Goal: Find specific page/section: Find specific page/section

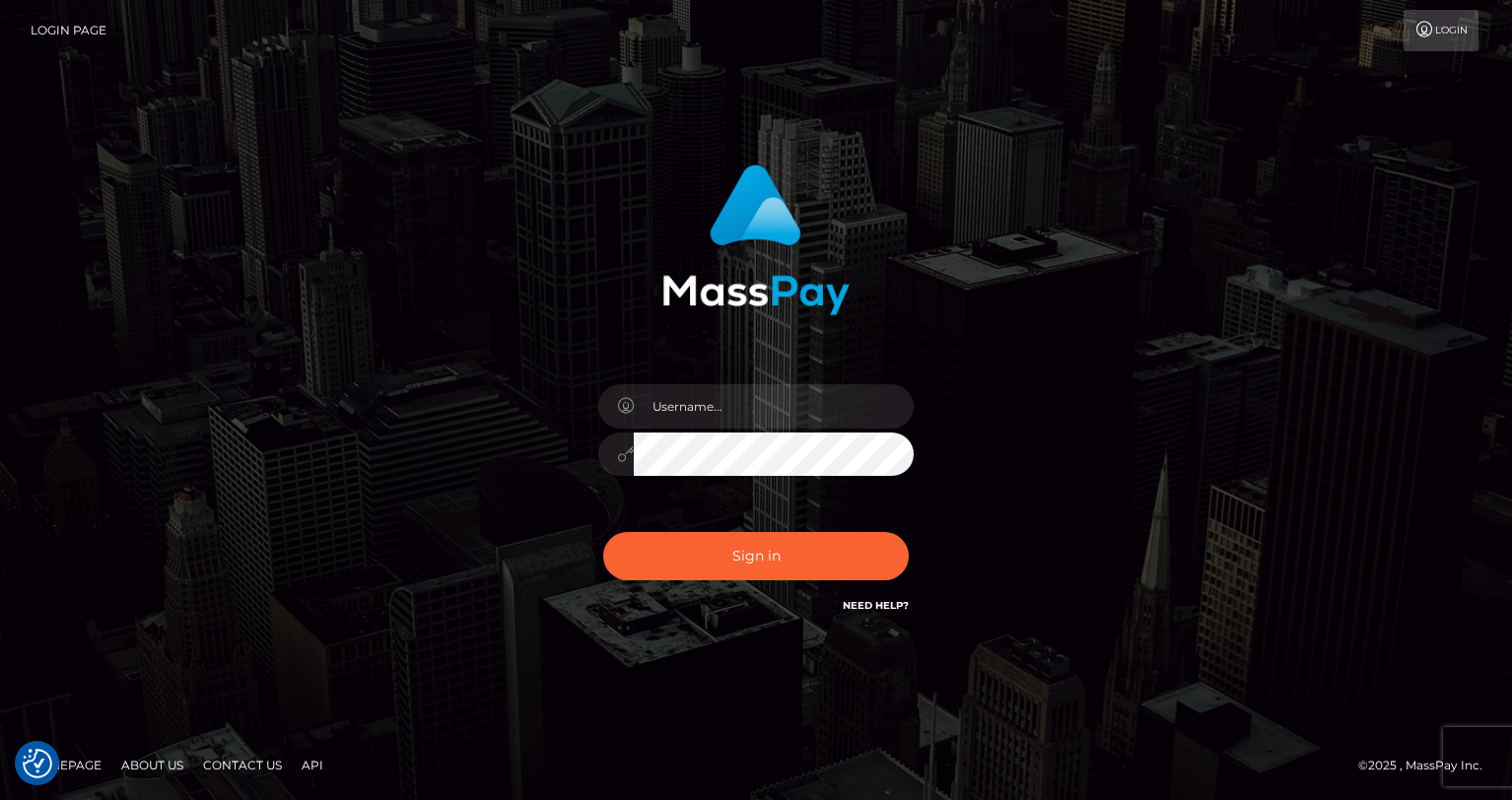
click at [700, 427] on div at bounding box center [756, 444] width 345 height 150
click at [710, 426] on input "text" at bounding box center [773, 406] width 280 height 45
type input "oli.fanvue"
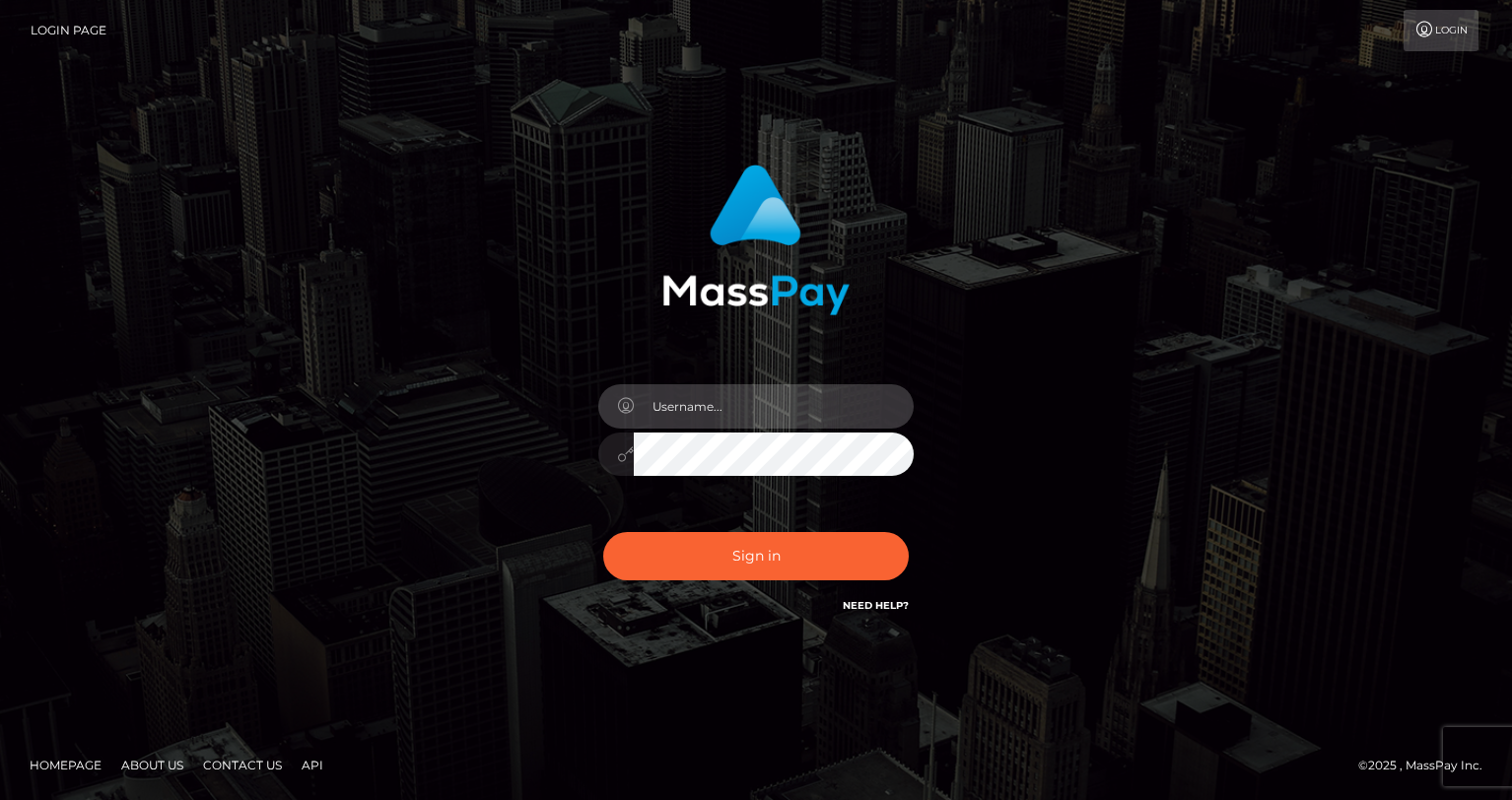
click at [772, 405] on input "text" at bounding box center [773, 406] width 280 height 45
type input "oli.fanvue"
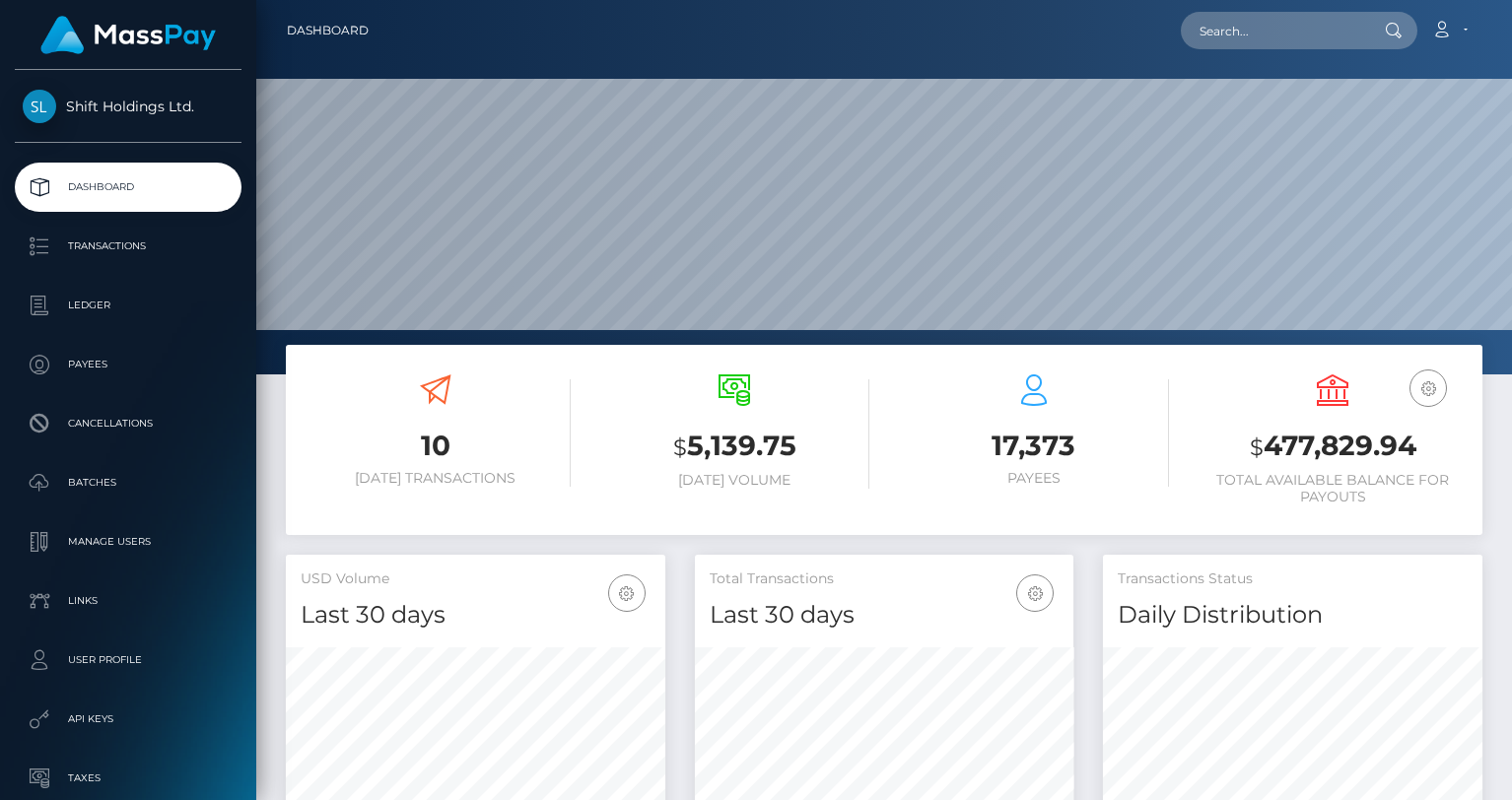
scroll to position [349, 380]
click at [1240, 47] on input "text" at bounding box center [1274, 31] width 185 height 38
paste input "lilly.k9407@gmail.com"
click at [1234, 42] on input "lilly.k9407@gmail.com" at bounding box center [1274, 31] width 185 height 38
click at [1235, 30] on input "lilly.k9407@gmail.com" at bounding box center [1274, 31] width 185 height 38
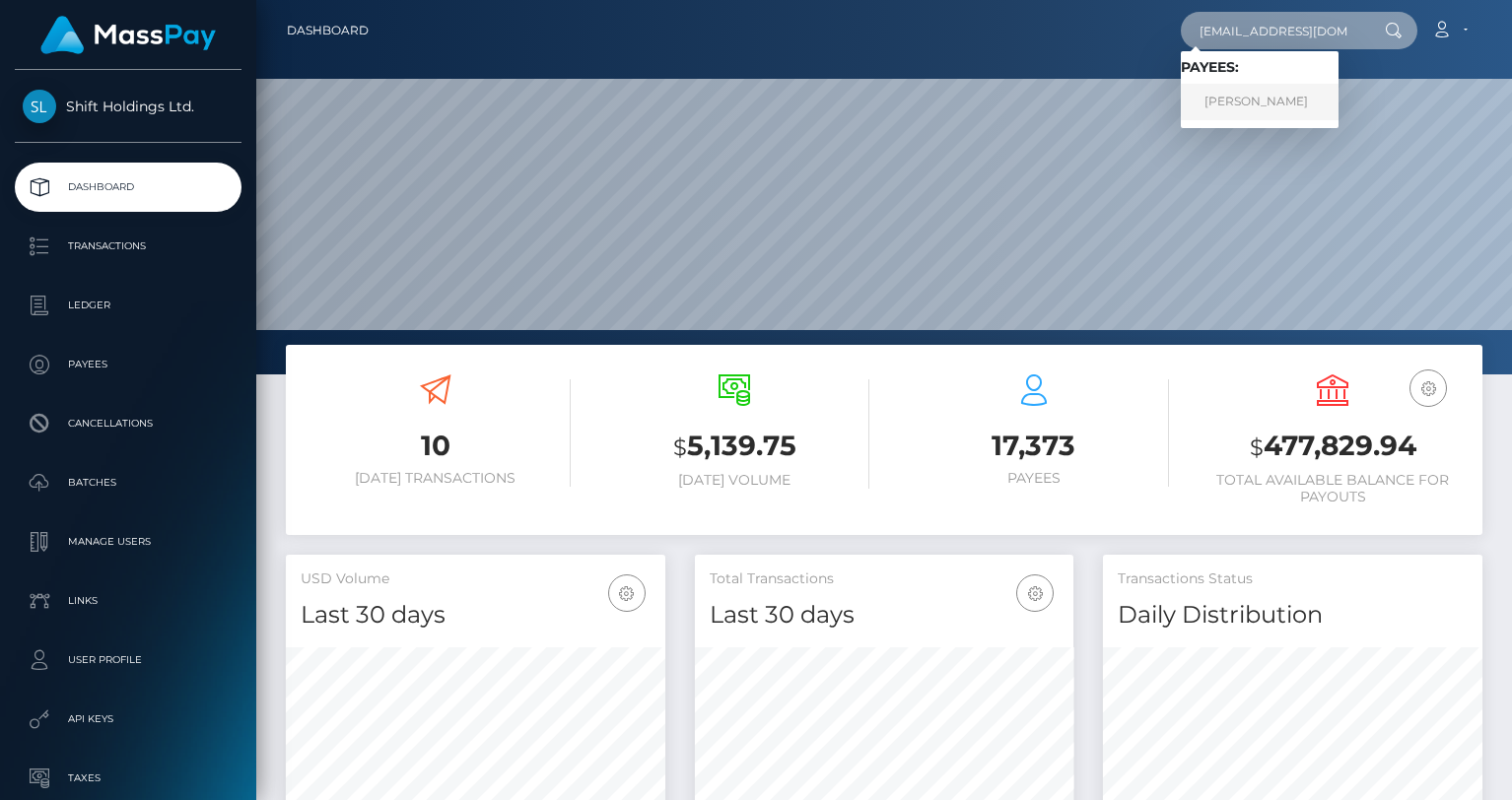
type input "[EMAIL_ADDRESS][DOMAIN_NAME]"
click at [1265, 103] on link "MAREIKE GERDES" at bounding box center [1260, 102] width 157 height 37
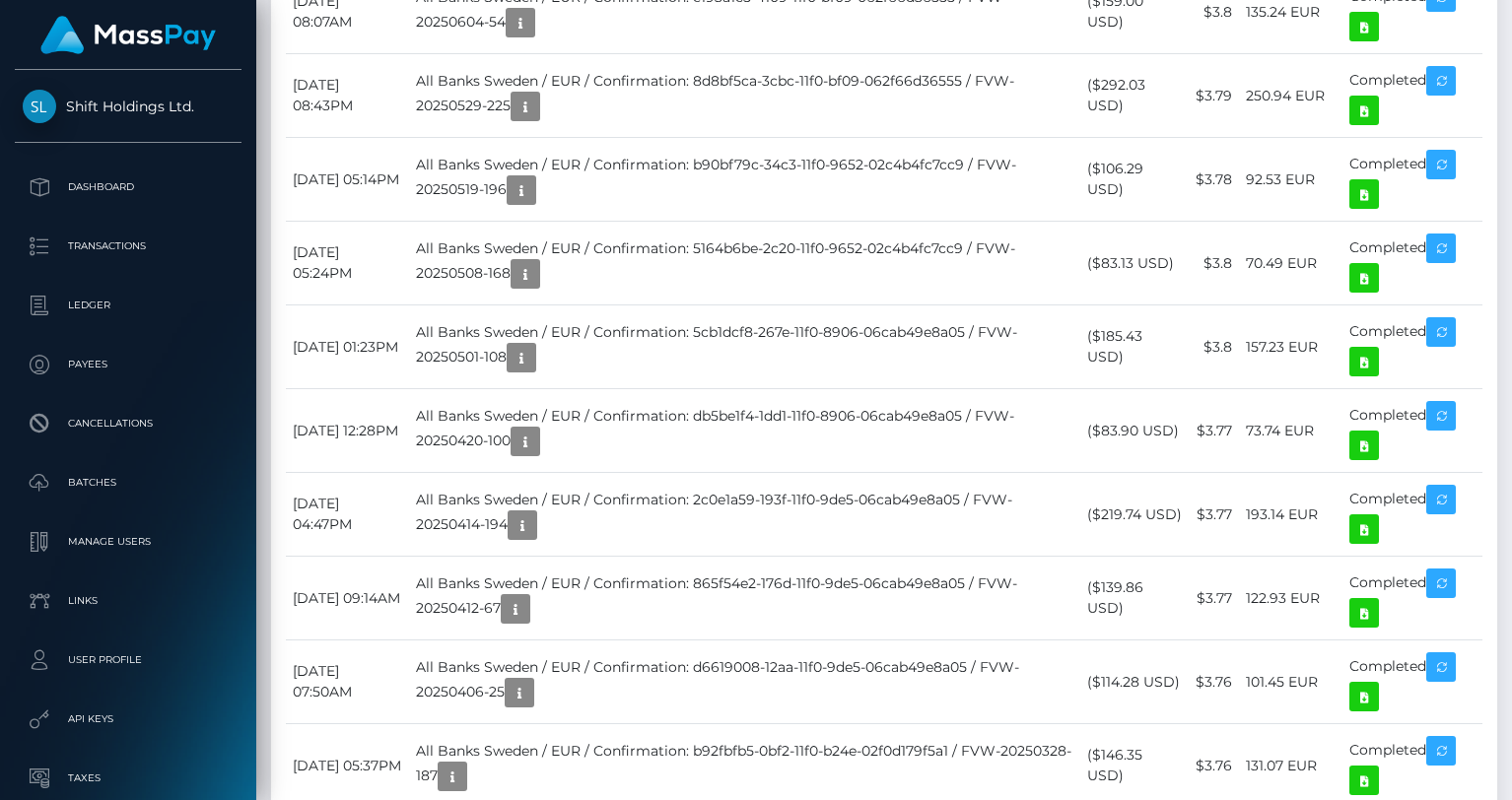
scroll to position [1840, 0]
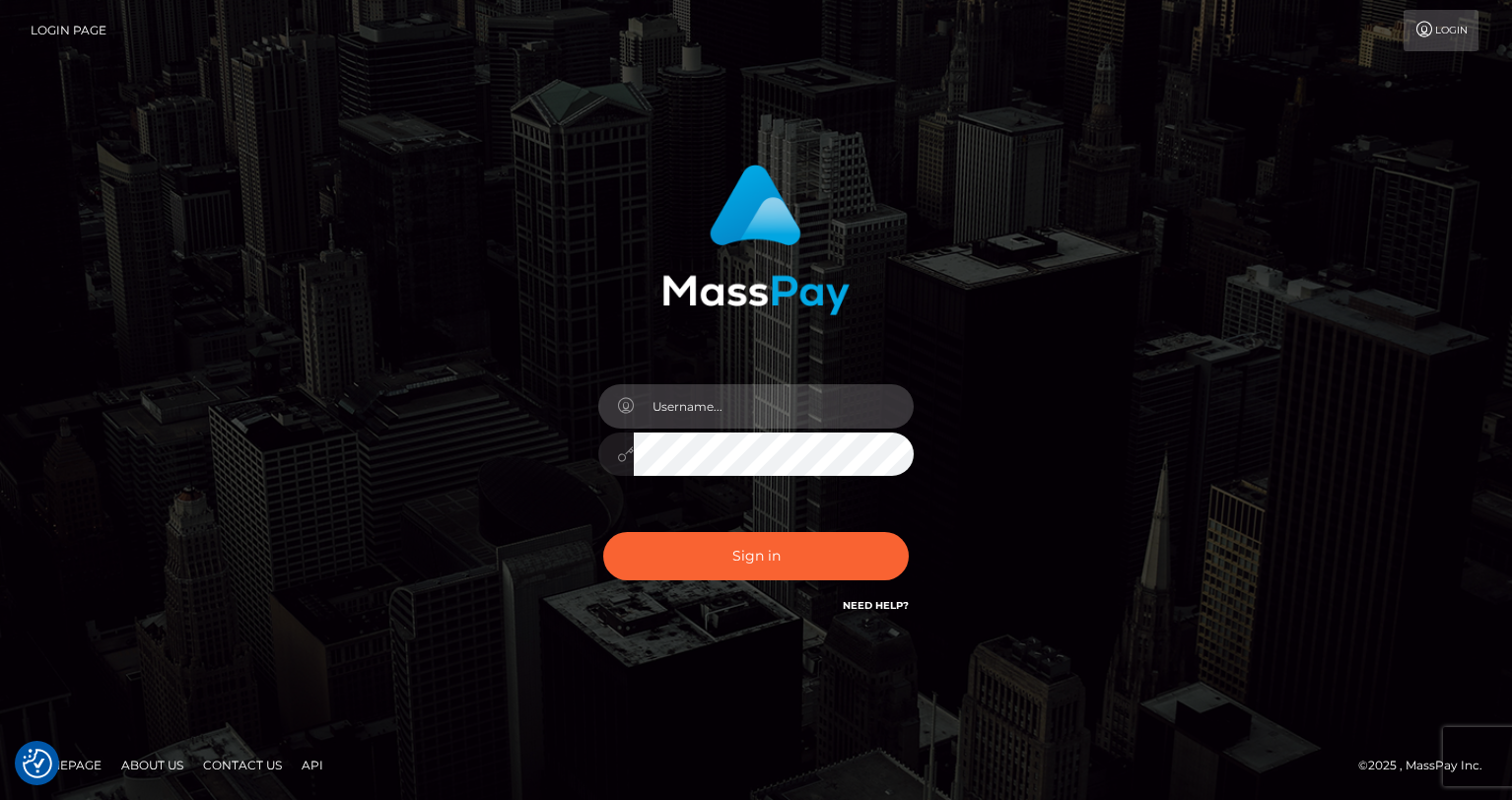
click at [721, 413] on input "text" at bounding box center [773, 406] width 280 height 45
type input "oli.fanvue"
click at [810, 397] on input "text" at bounding box center [773, 406] width 280 height 45
type input "oli.fanvue"
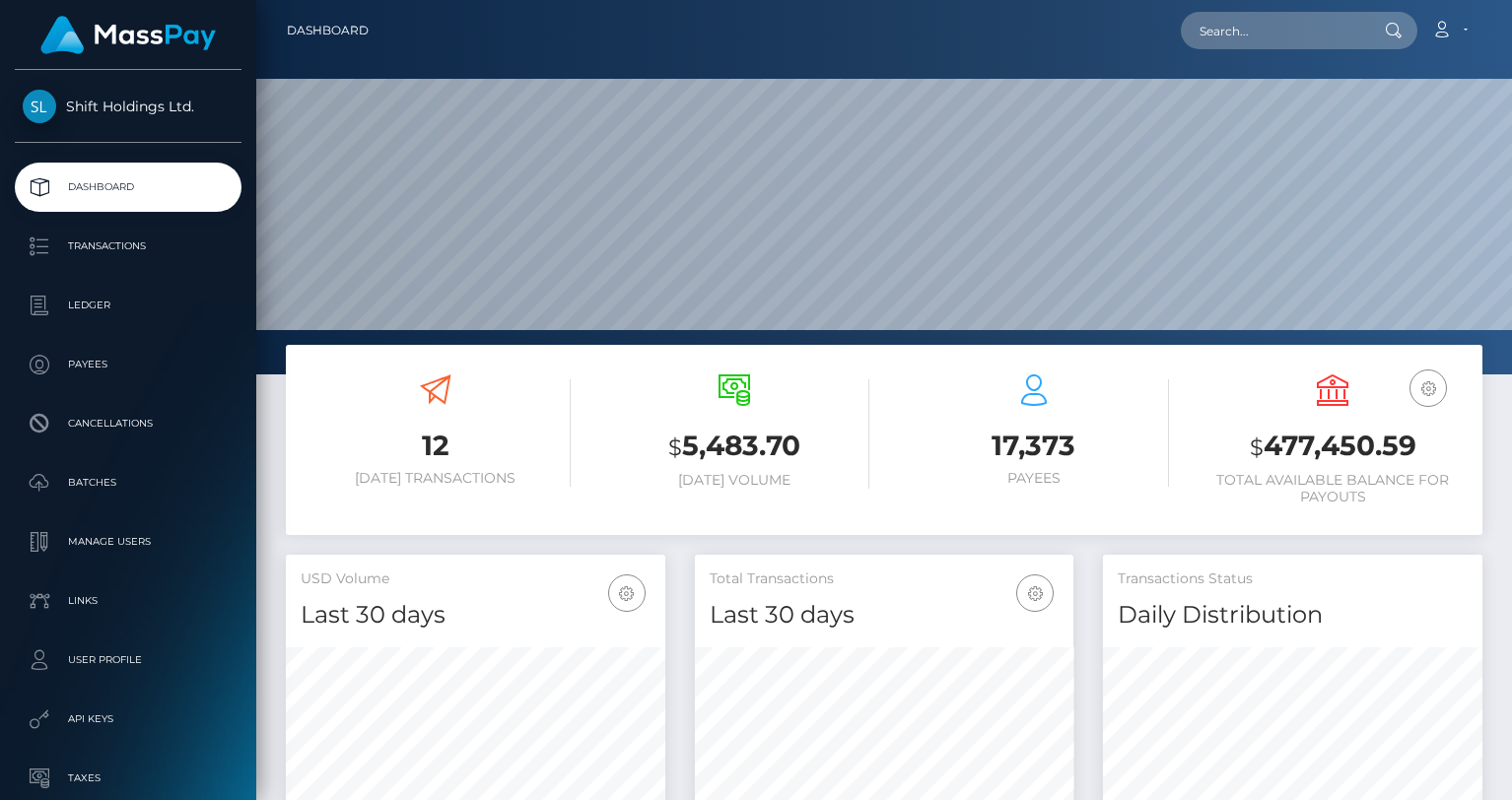
scroll to position [349, 380]
click at [1253, 28] on input "text" at bounding box center [1274, 31] width 185 height 38
paste input "[EMAIL_ADDRESS][DOMAIN_NAME]"
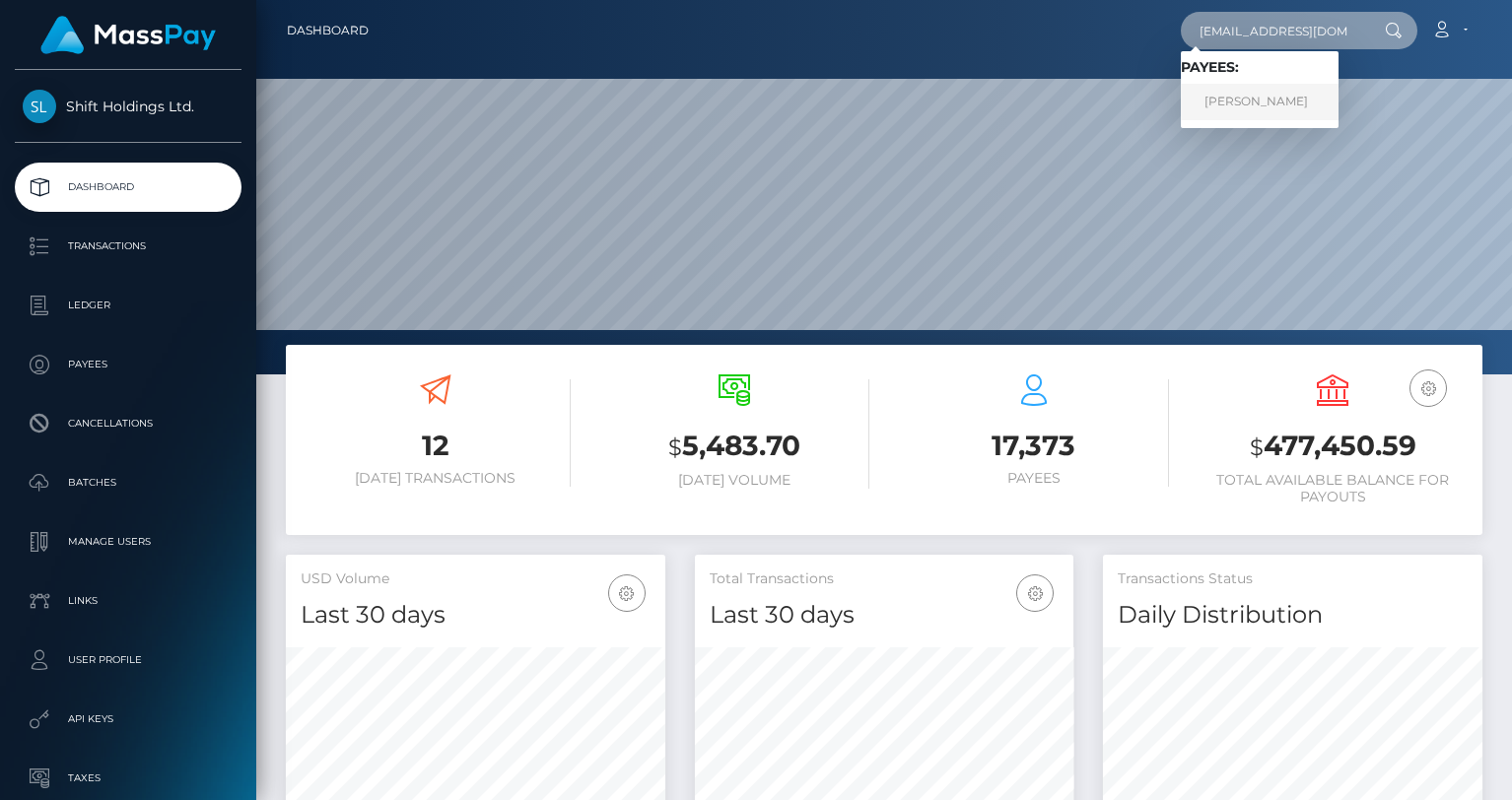
type input "lillyk9407@gmail.com"
click at [1263, 100] on link "MAREIKE GERDES" at bounding box center [1260, 102] width 157 height 37
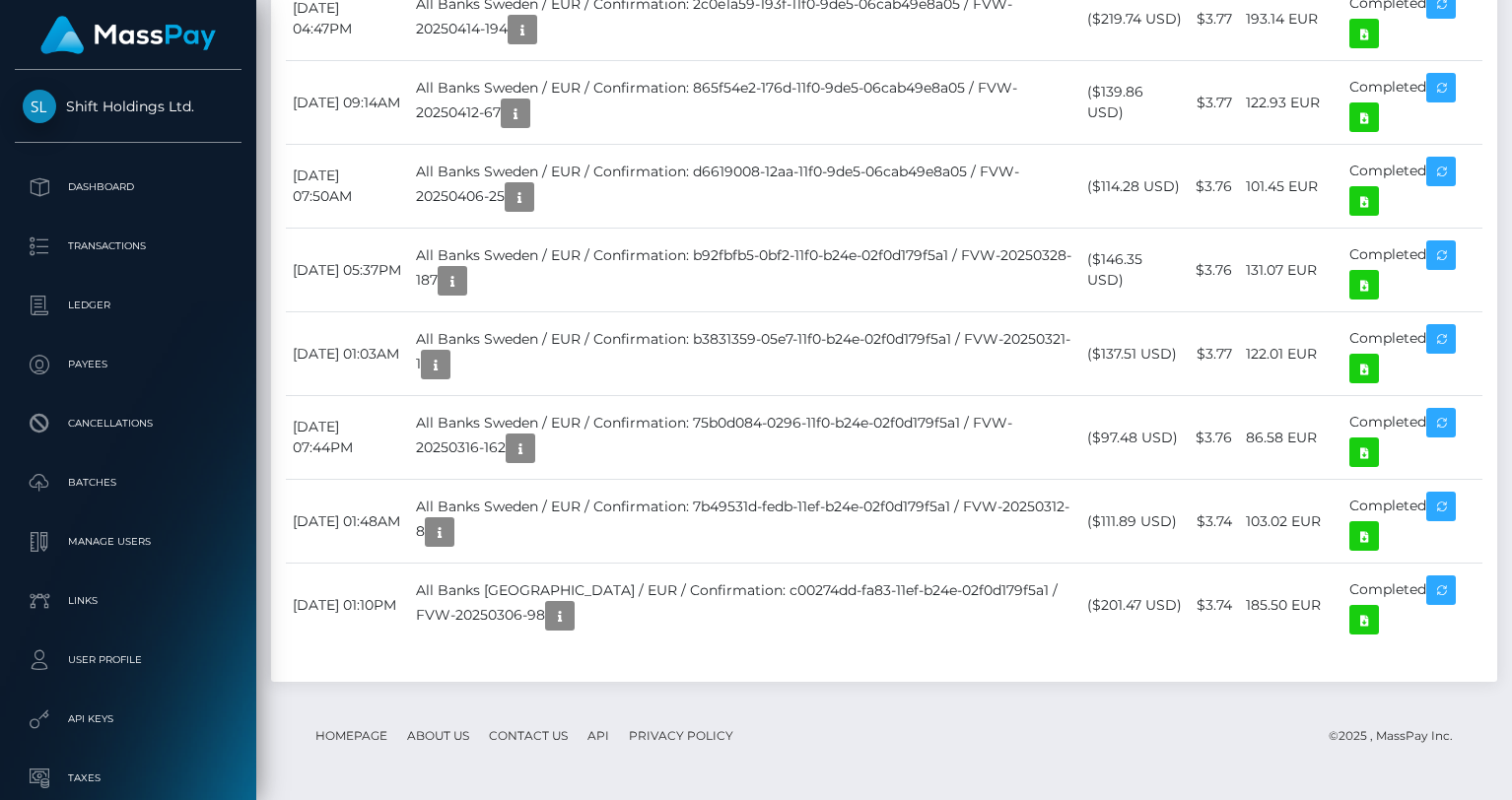
scroll to position [1909, 0]
